Goal: Information Seeking & Learning: Find specific fact

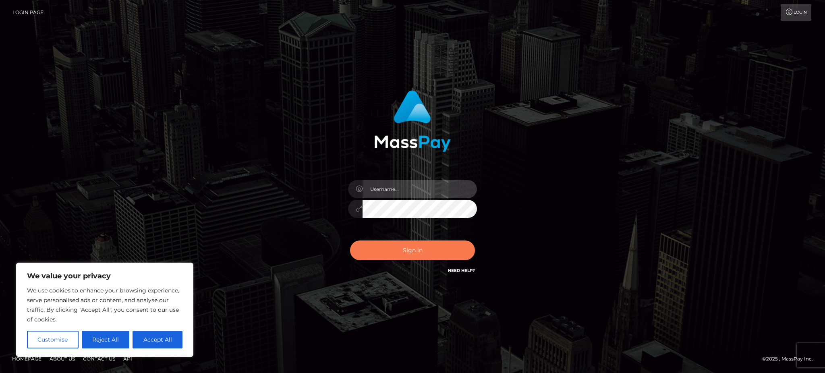
type input "Gaizelle"
click at [392, 245] on button "Sign in" at bounding box center [412, 250] width 125 height 20
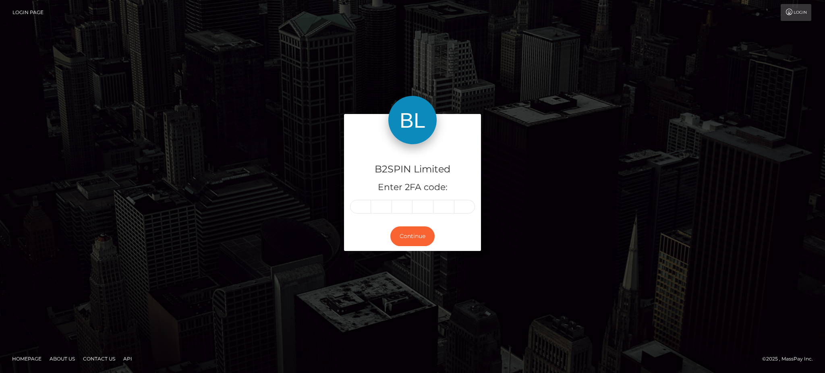
click at [356, 215] on div "B2SPIN Limited Enter 2FA code:" at bounding box center [412, 182] width 137 height 77
click at [356, 211] on input "text" at bounding box center [360, 207] width 21 height 14
type input "6"
type input "9"
type input "5"
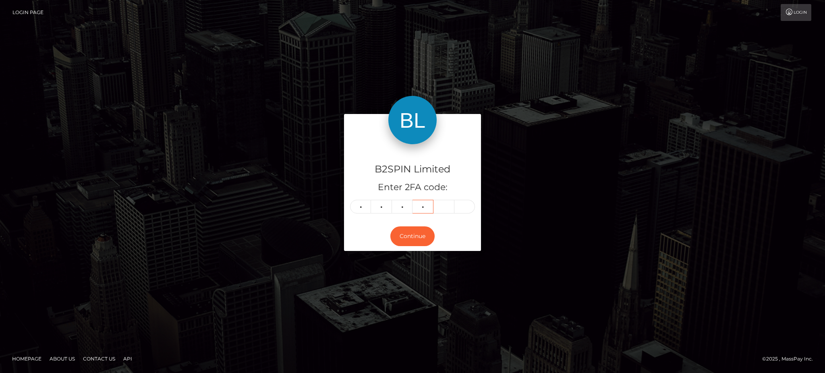
type input "3"
type input "1"
type input "3"
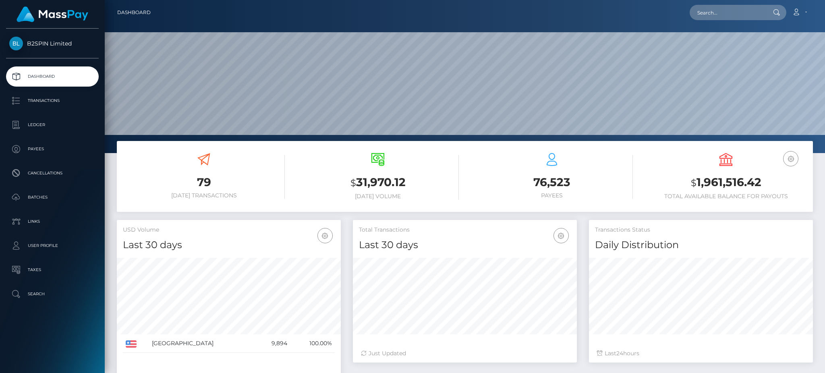
scroll to position [143, 224]
click at [737, 22] on nav "Dashboard Loading... Loading... Account Edit Profile" at bounding box center [465, 12] width 720 height 25
click at [736, 19] on input "text" at bounding box center [728, 12] width 76 height 15
paste input "3245917"
click at [708, 16] on input "3245917" at bounding box center [728, 12] width 76 height 15
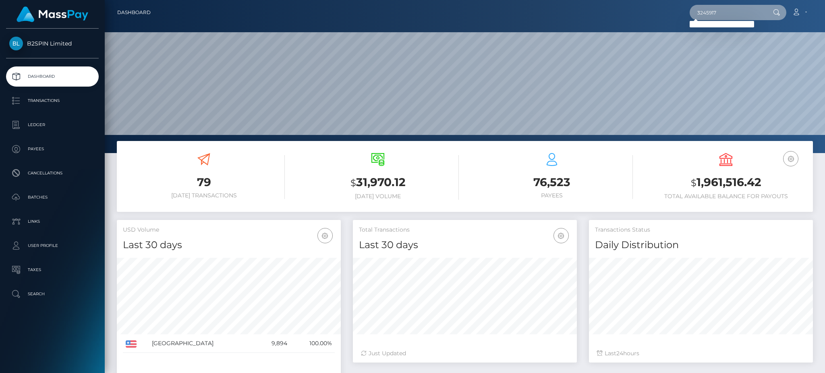
click at [708, 16] on input "3245917" at bounding box center [728, 12] width 76 height 15
paste input "05"
click at [706, 8] on input "3245057" at bounding box center [728, 12] width 76 height 15
paste input "4189"
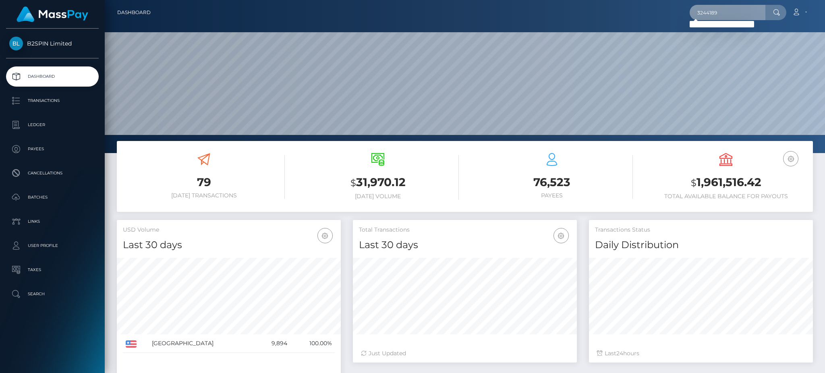
click at [713, 12] on input "3244189" at bounding box center [728, 12] width 76 height 15
paste input "1317272247"
type input "1317272247"
click at [723, 38] on link "VĂN MINH PHAN" at bounding box center [722, 41] width 64 height 15
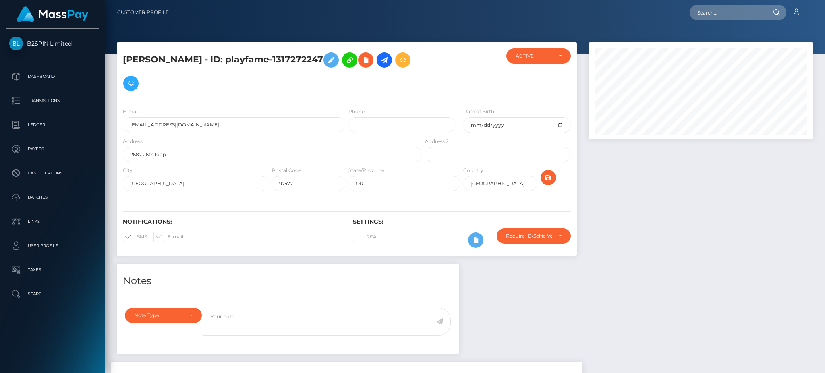
scroll to position [97, 224]
click at [701, 176] on div at bounding box center [701, 153] width 236 height 222
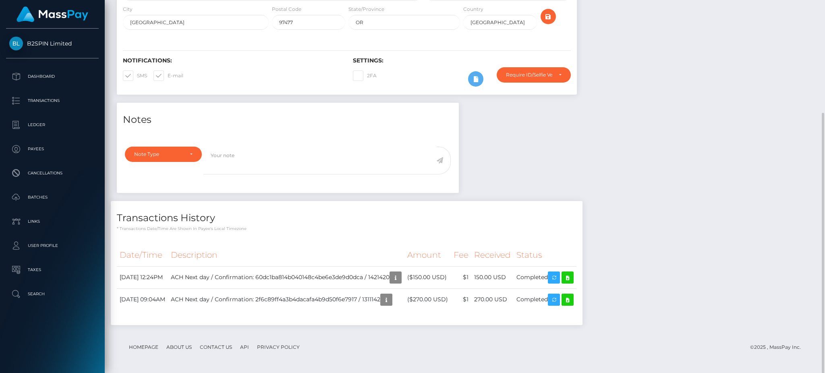
click at [667, 144] on div "Notes Note Type Compliance Clear Compliance General Note Type" at bounding box center [465, 218] width 708 height 230
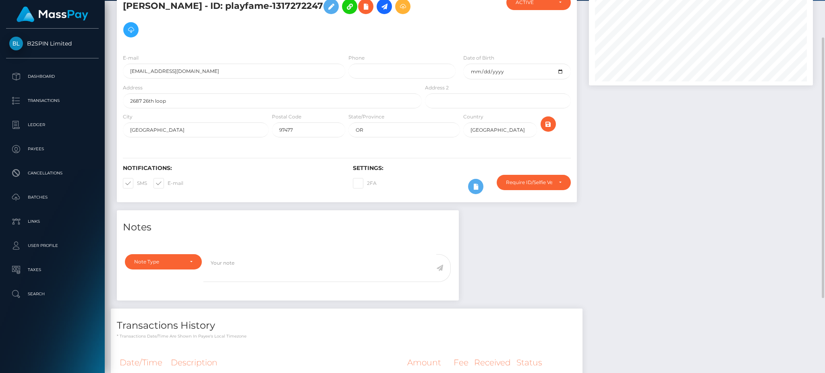
scroll to position [0, 0]
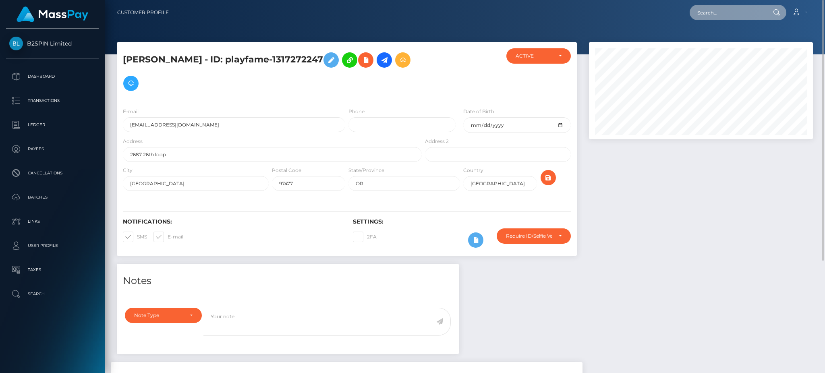
click at [743, 15] on input "text" at bounding box center [728, 12] width 76 height 15
paste input "1274822026"
type input "1274822026"
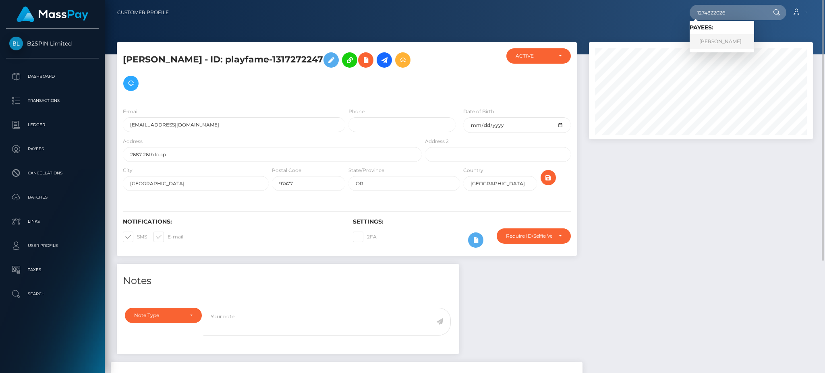
click at [731, 37] on link "RITA A JOHNSON" at bounding box center [722, 41] width 64 height 15
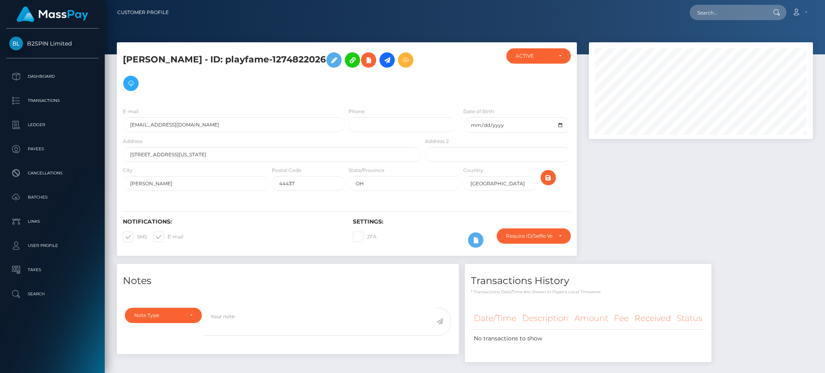
scroll to position [97, 224]
click at [713, 171] on div at bounding box center [701, 153] width 236 height 222
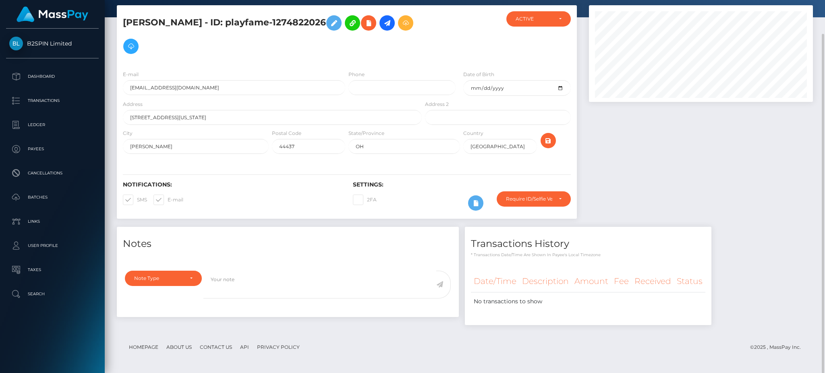
click at [737, 166] on div at bounding box center [701, 116] width 236 height 222
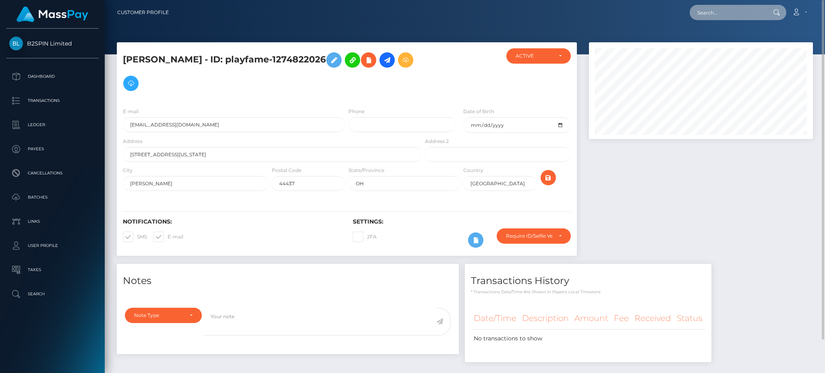
click at [732, 15] on input "text" at bounding box center [728, 12] width 76 height 15
paste input "1376590833"
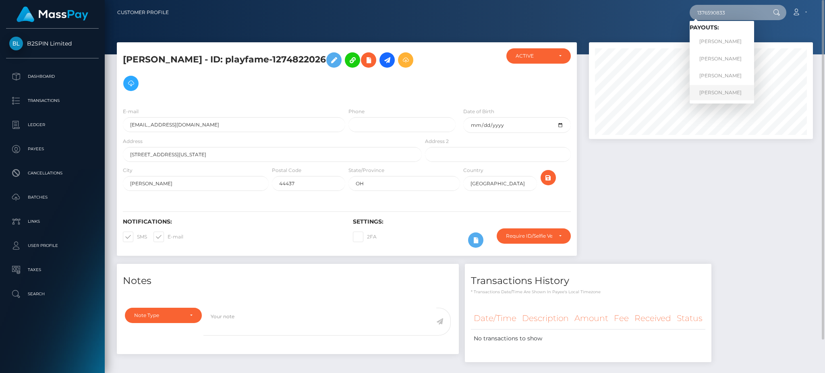
type input "1376590833"
click at [725, 88] on link "[PERSON_NAME]" at bounding box center [722, 92] width 64 height 15
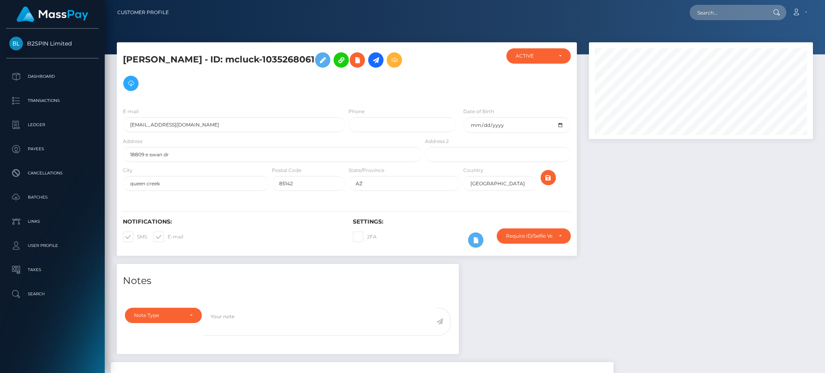
click at [700, 191] on div at bounding box center [701, 153] width 236 height 222
click at [727, 11] on input "text" at bounding box center [728, 12] width 76 height 15
paste input "1376590833"
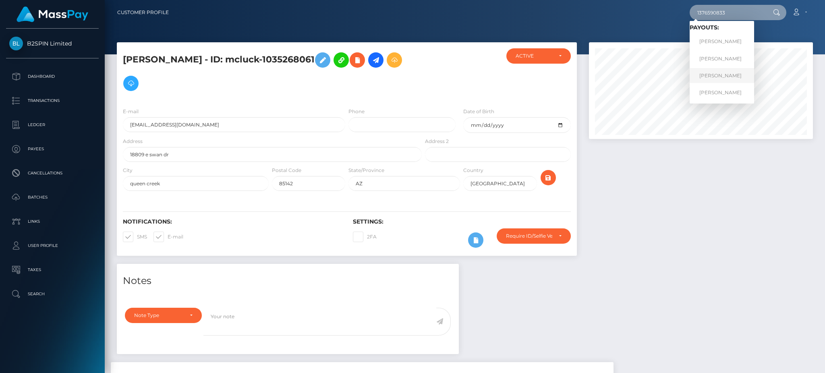
type input "1376590833"
click at [727, 70] on link "VINCENT T NGUYEN" at bounding box center [722, 75] width 64 height 15
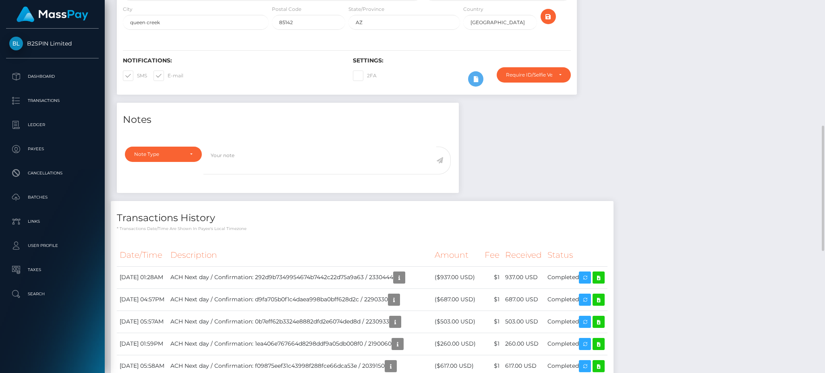
scroll to position [215, 0]
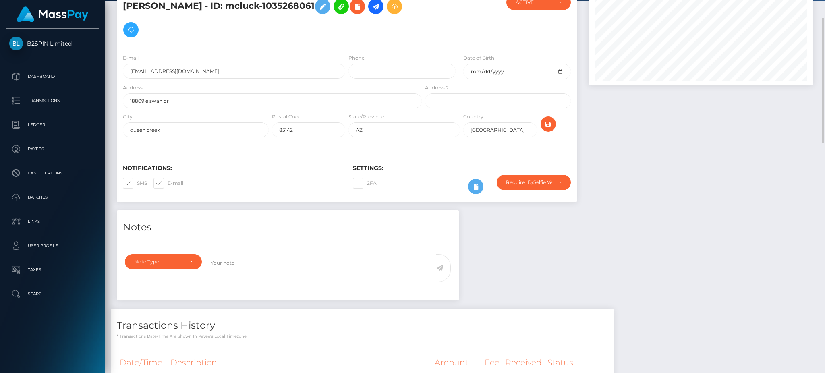
scroll to position [0, 0]
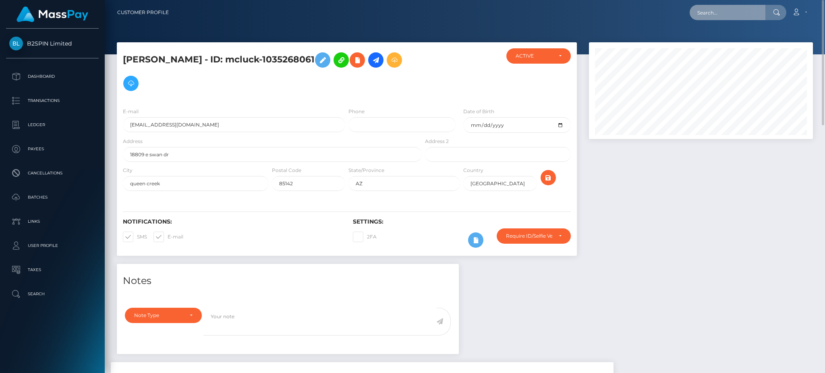
click at [745, 12] on input "text" at bounding box center [728, 12] width 76 height 15
paste input "3244189"
click at [710, 16] on input "3244189" at bounding box center [728, 12] width 76 height 15
paste input "1376590833"
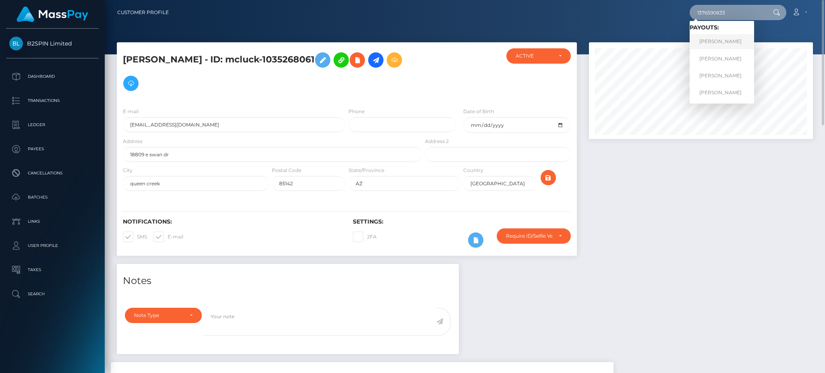
type input "1376590833"
click at [711, 45] on link "[PERSON_NAME]" at bounding box center [722, 41] width 64 height 15
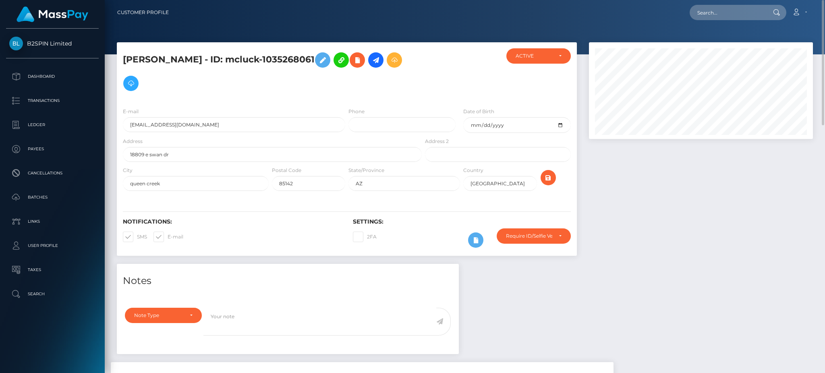
click at [311, 58] on h5 "[PERSON_NAME] - ID: mcluck-1035268061" at bounding box center [270, 71] width 294 height 47
copy h5 "1035268061"
click at [679, 196] on div at bounding box center [701, 153] width 236 height 222
